Goal: Navigation & Orientation: Go to known website

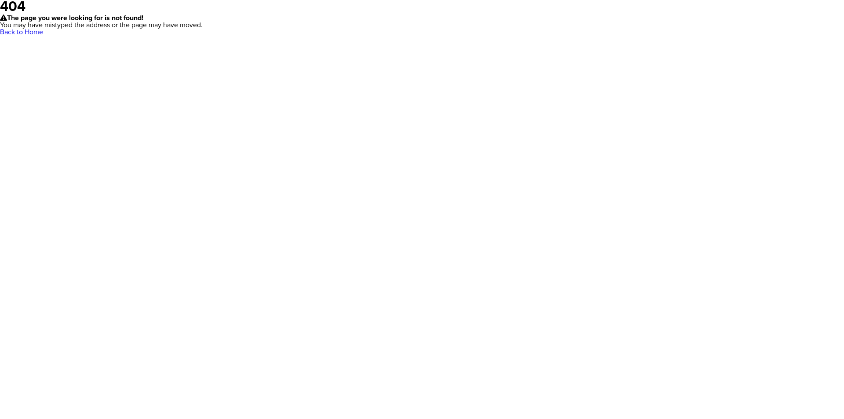
click at [320, 164] on body "404 The page you were looking for is not found! You may have mistyped the addre…" at bounding box center [422, 209] width 844 height 419
click at [235, 143] on body "404 The page you were looking for is not found! You may have mistyped the addre…" at bounding box center [422, 209] width 844 height 419
